Goal: Task Accomplishment & Management: Manage account settings

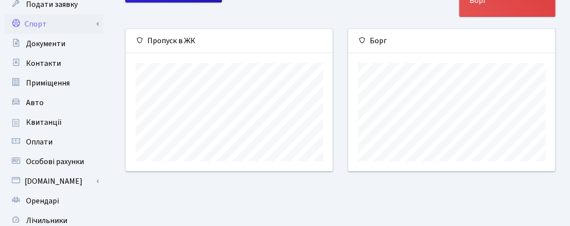
scroll to position [98, 0]
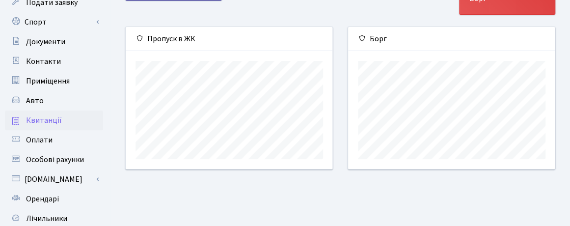
click at [17, 119] on icon at bounding box center [15, 121] width 7 height 8
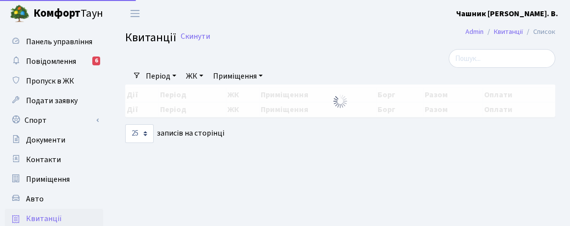
select select "25"
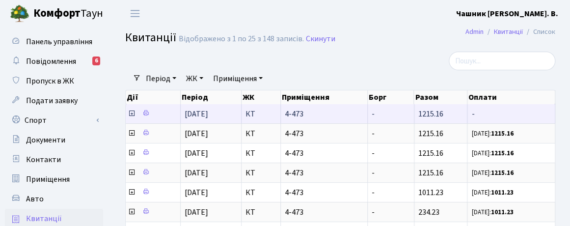
click at [131, 113] on icon at bounding box center [132, 113] width 8 height 8
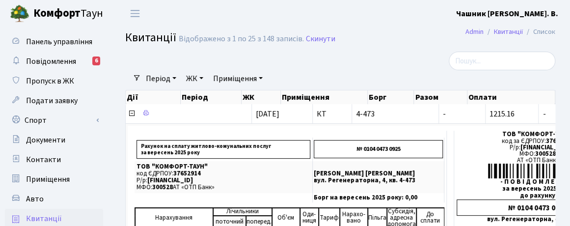
click at [536, 13] on b "[PERSON_NAME]" at bounding box center [507, 13] width 102 height 11
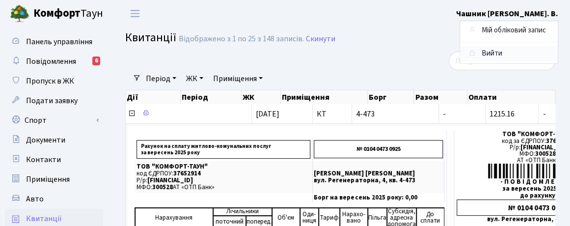
click at [492, 54] on link "Вийти" at bounding box center [509, 53] width 98 height 15
